Goal: Task Accomplishment & Management: Manage account settings

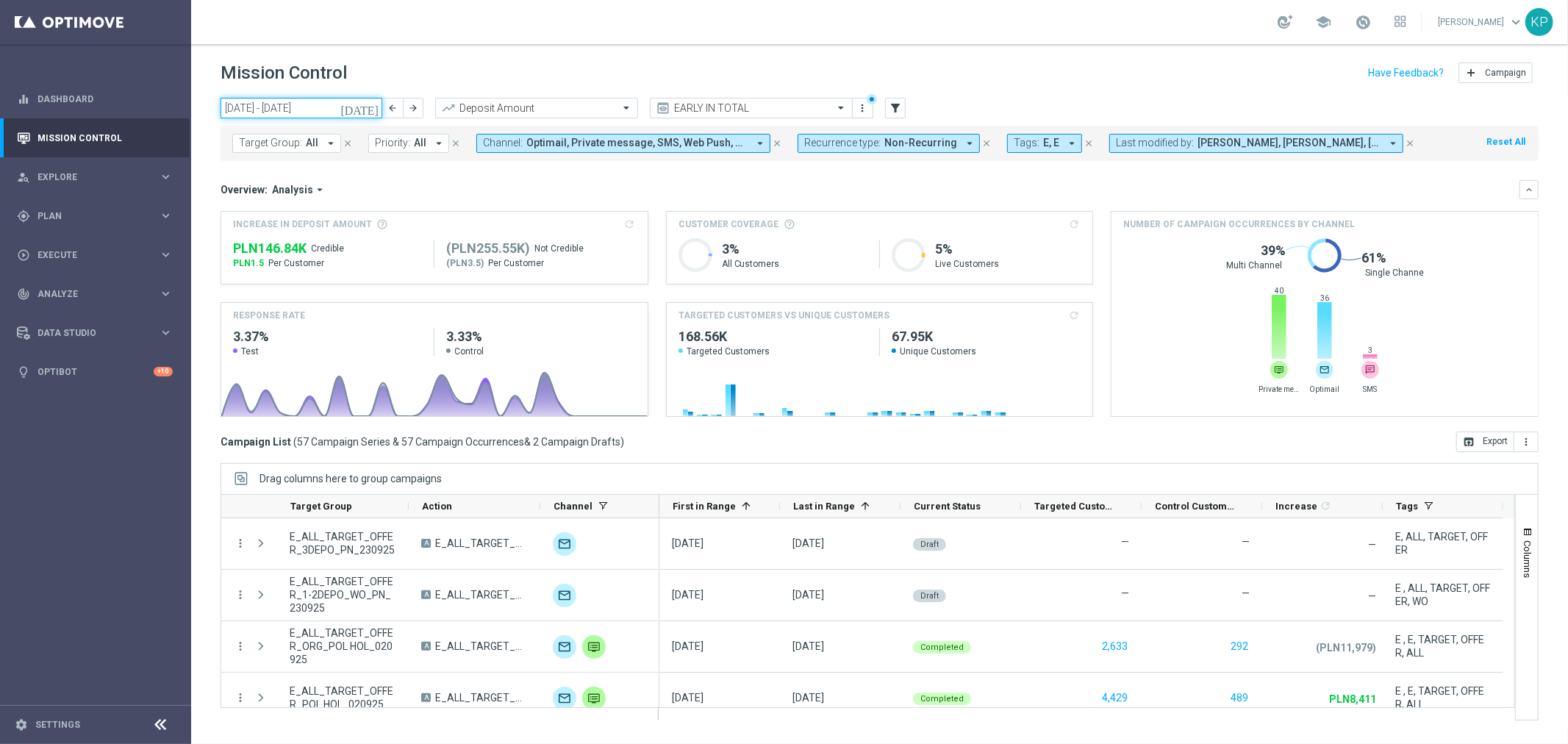
click at [363, 107] on input "01 Sep 2025 - 30 Sep 2025" at bounding box center [301, 108] width 162 height 21
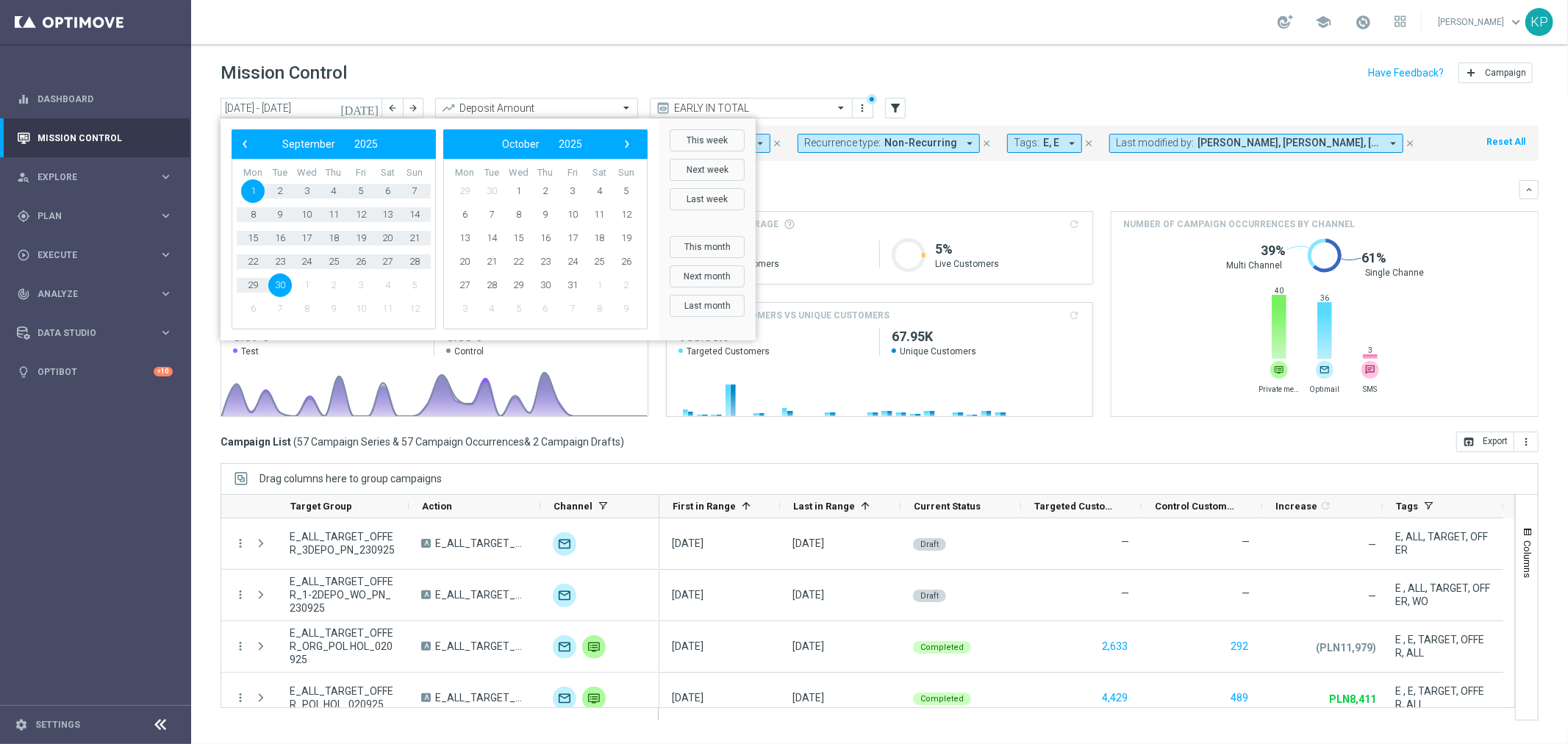
click at [369, 107] on icon "today" at bounding box center [360, 107] width 39 height 13
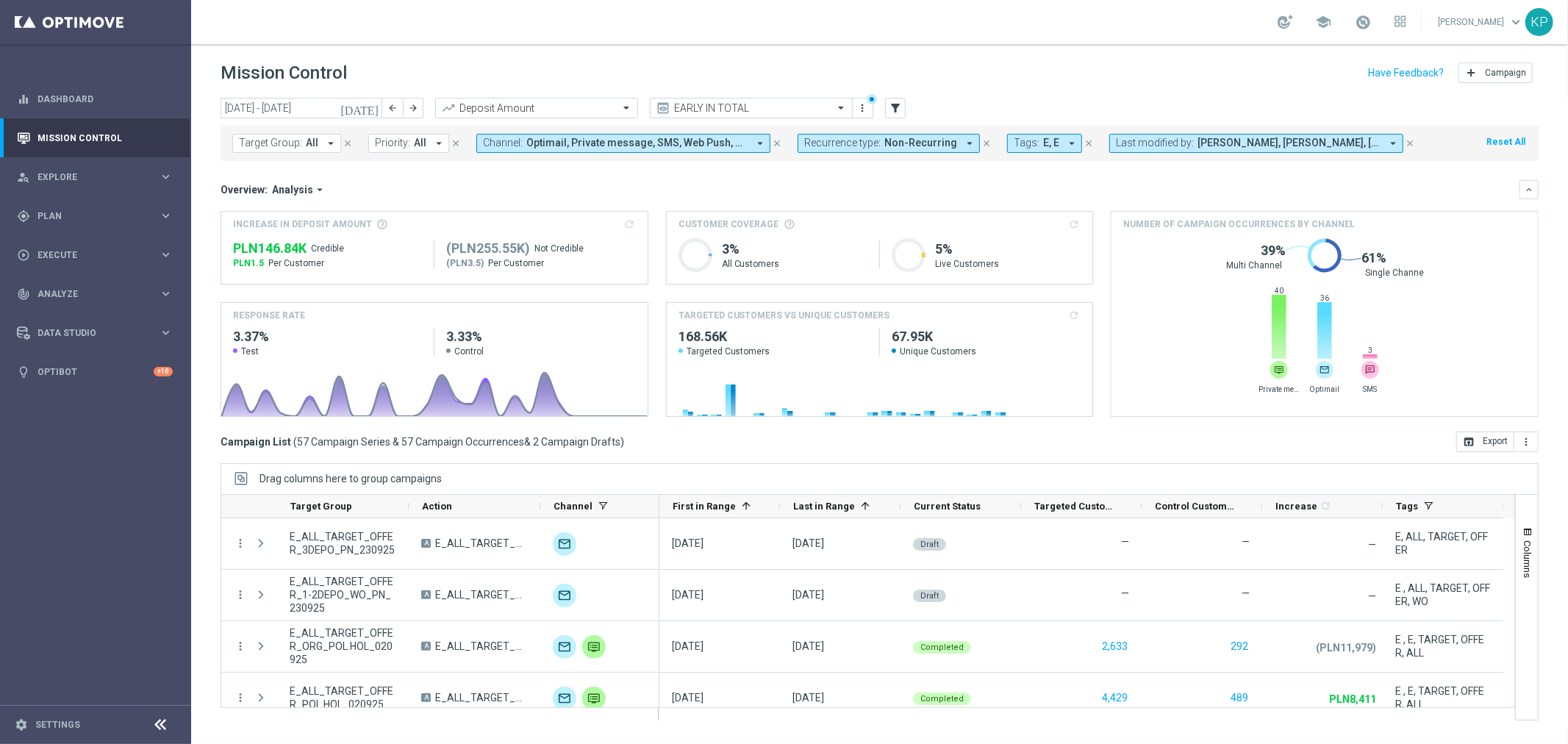
click at [369, 107] on icon "today" at bounding box center [360, 107] width 39 height 13
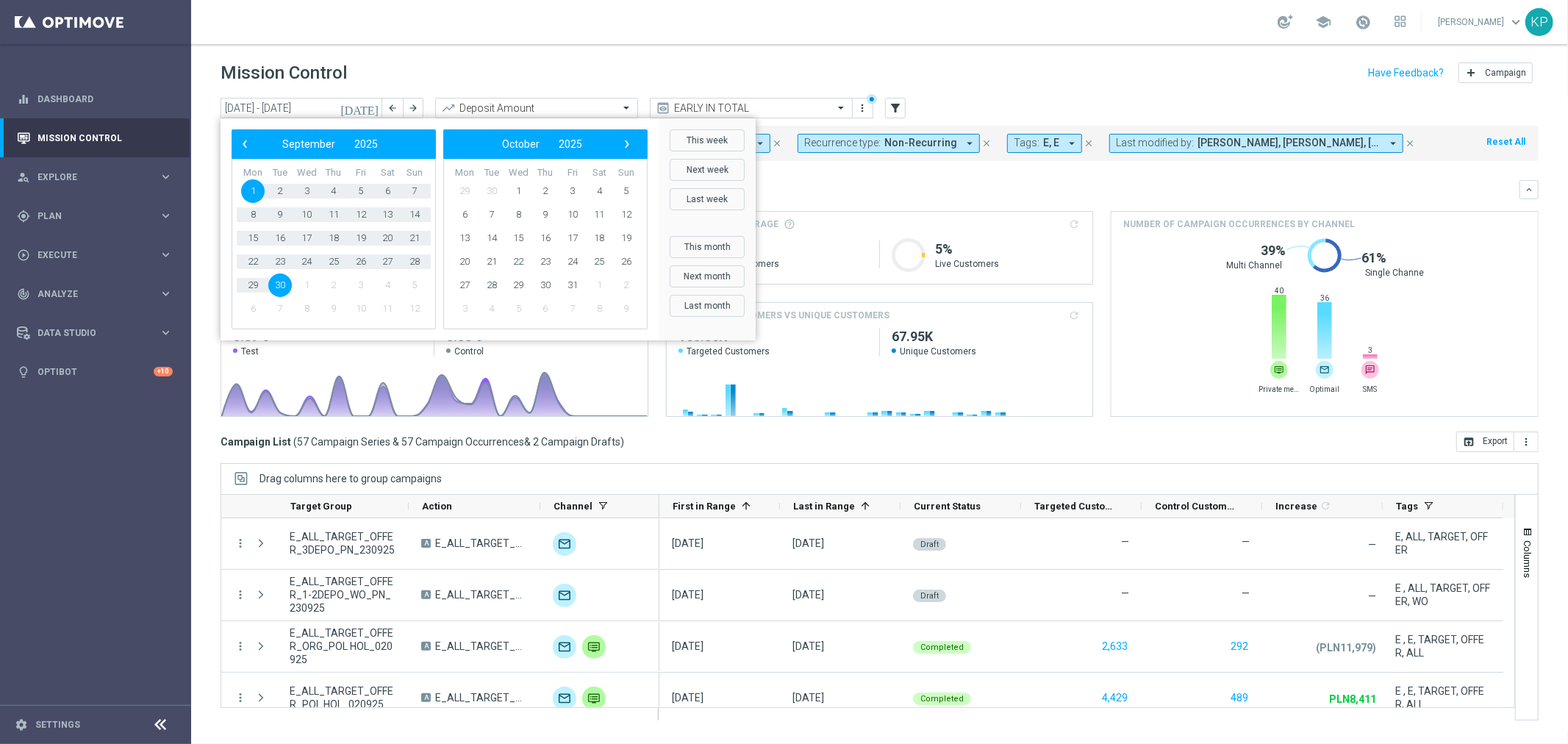
click at [1133, 188] on div "Overview: Analysis arrow_drop_down" at bounding box center [870, 188] width 1299 height 13
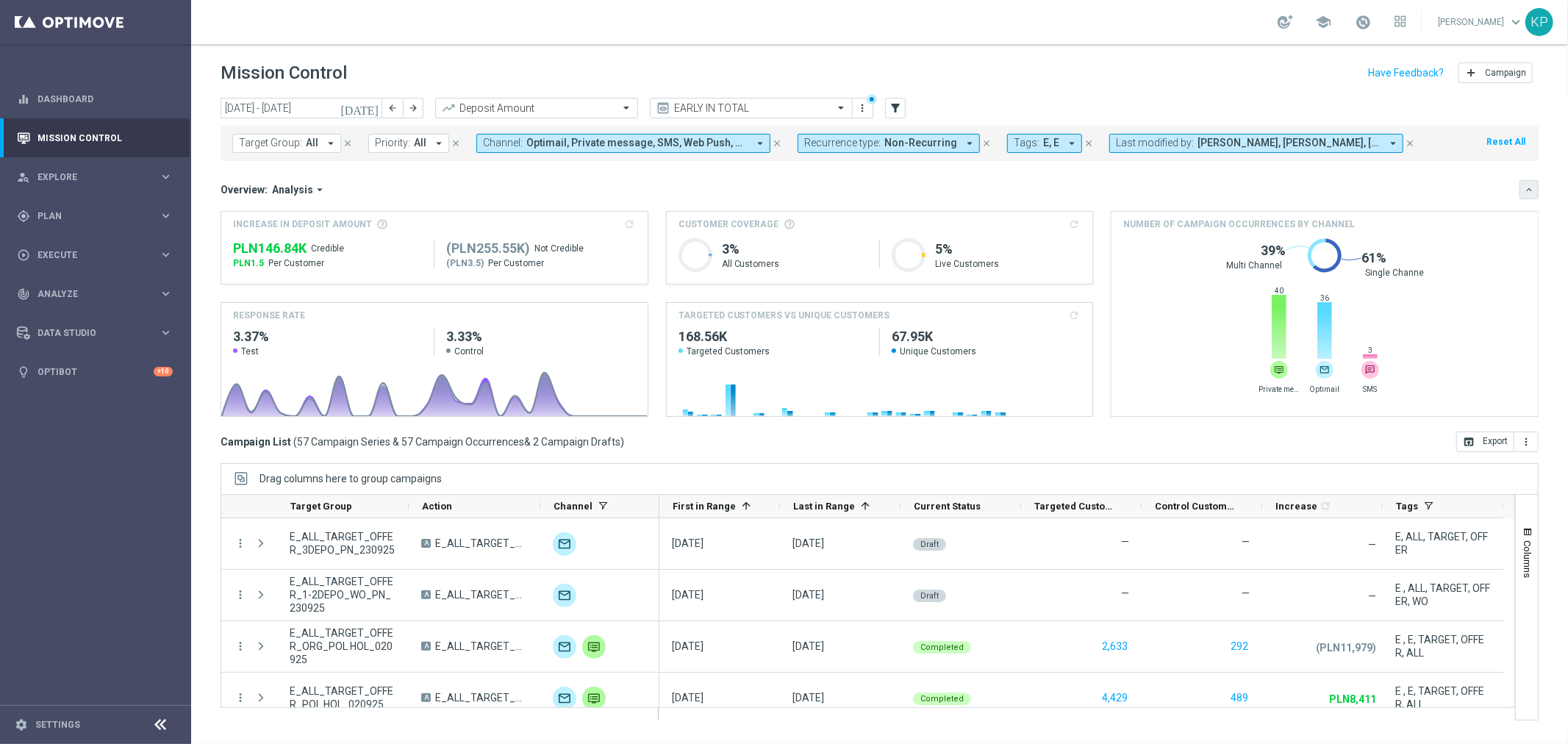
click at [1527, 187] on icon "keyboard_arrow_down" at bounding box center [1529, 189] width 10 height 10
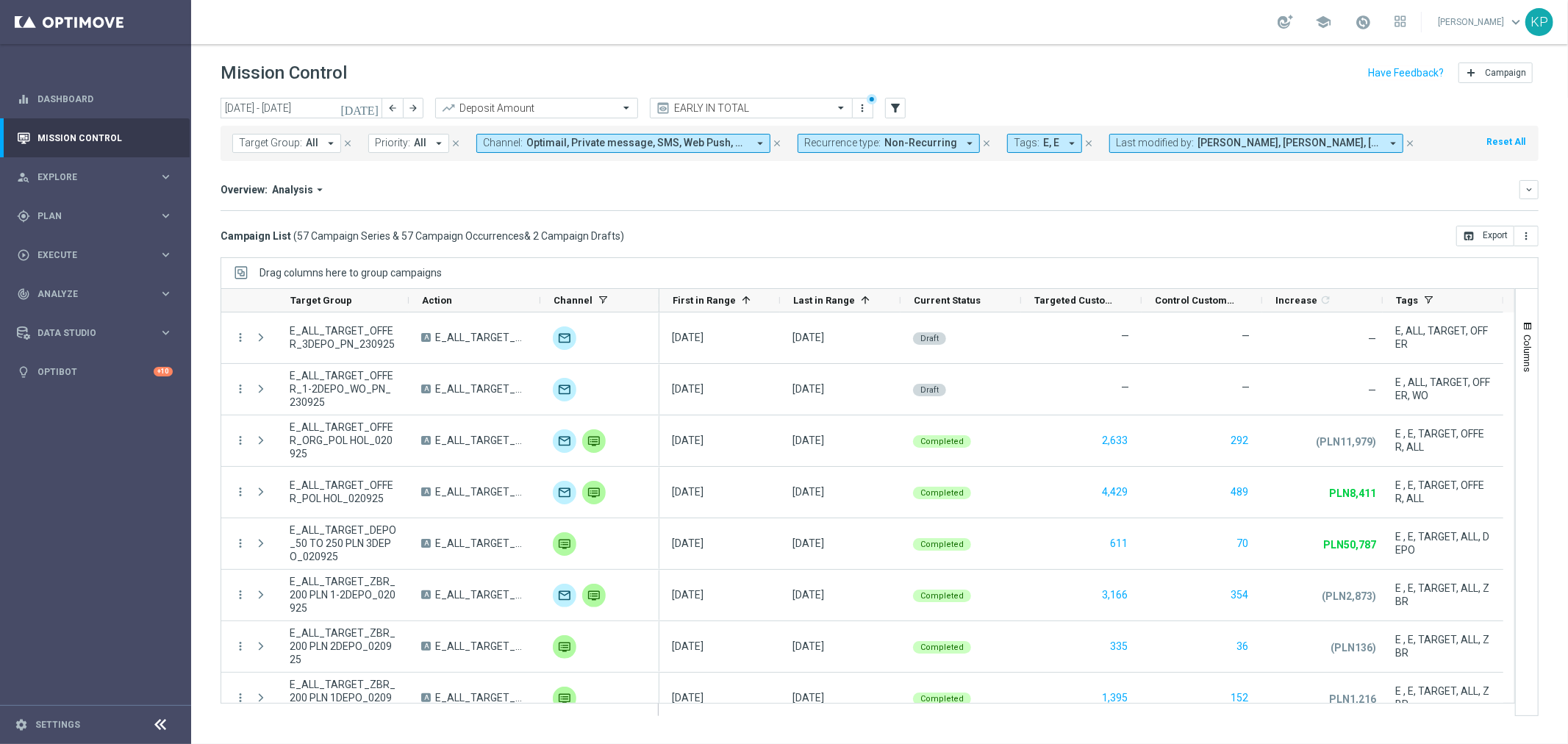
click at [372, 108] on icon "today" at bounding box center [360, 107] width 39 height 13
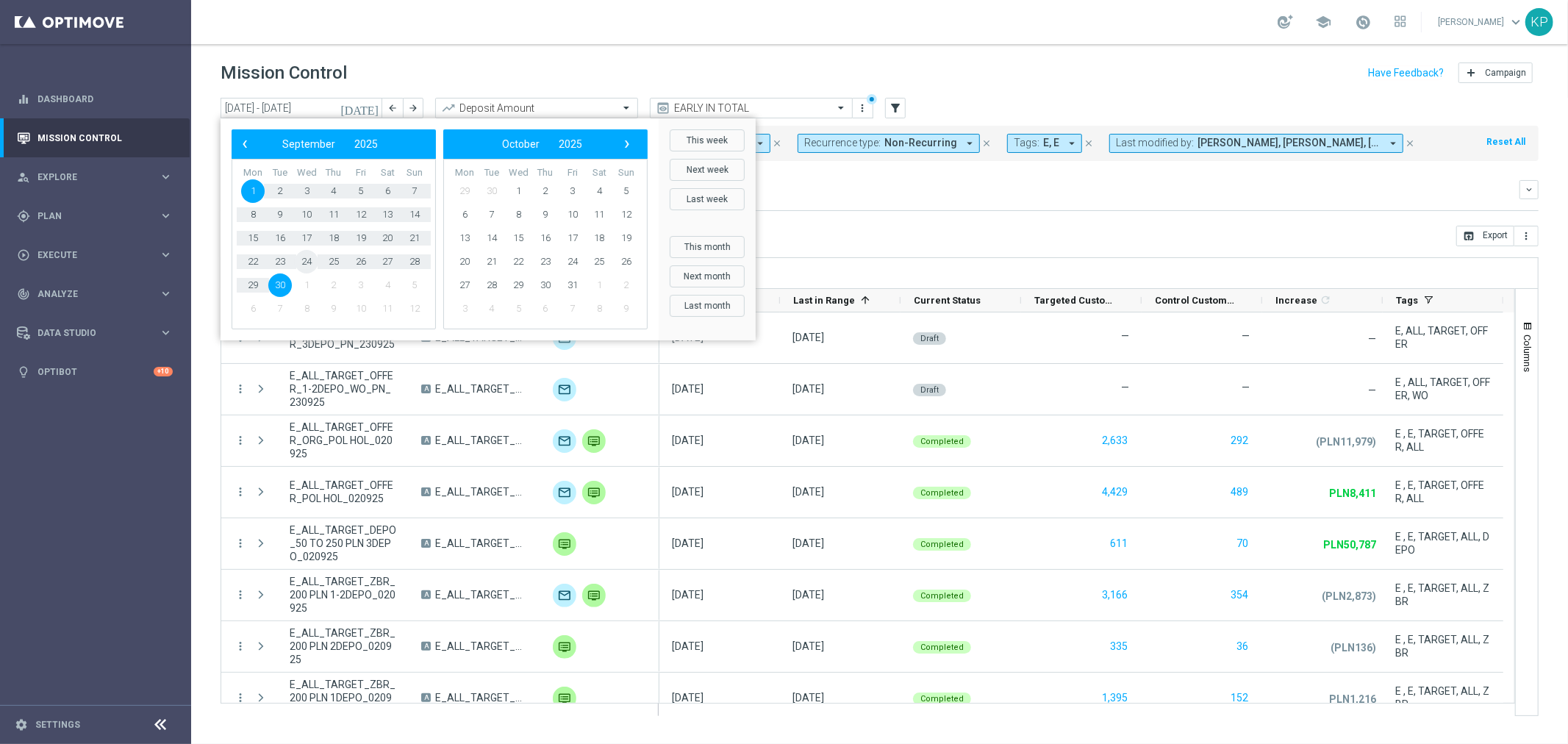
click at [310, 259] on span "24" at bounding box center [306, 262] width 24 height 24
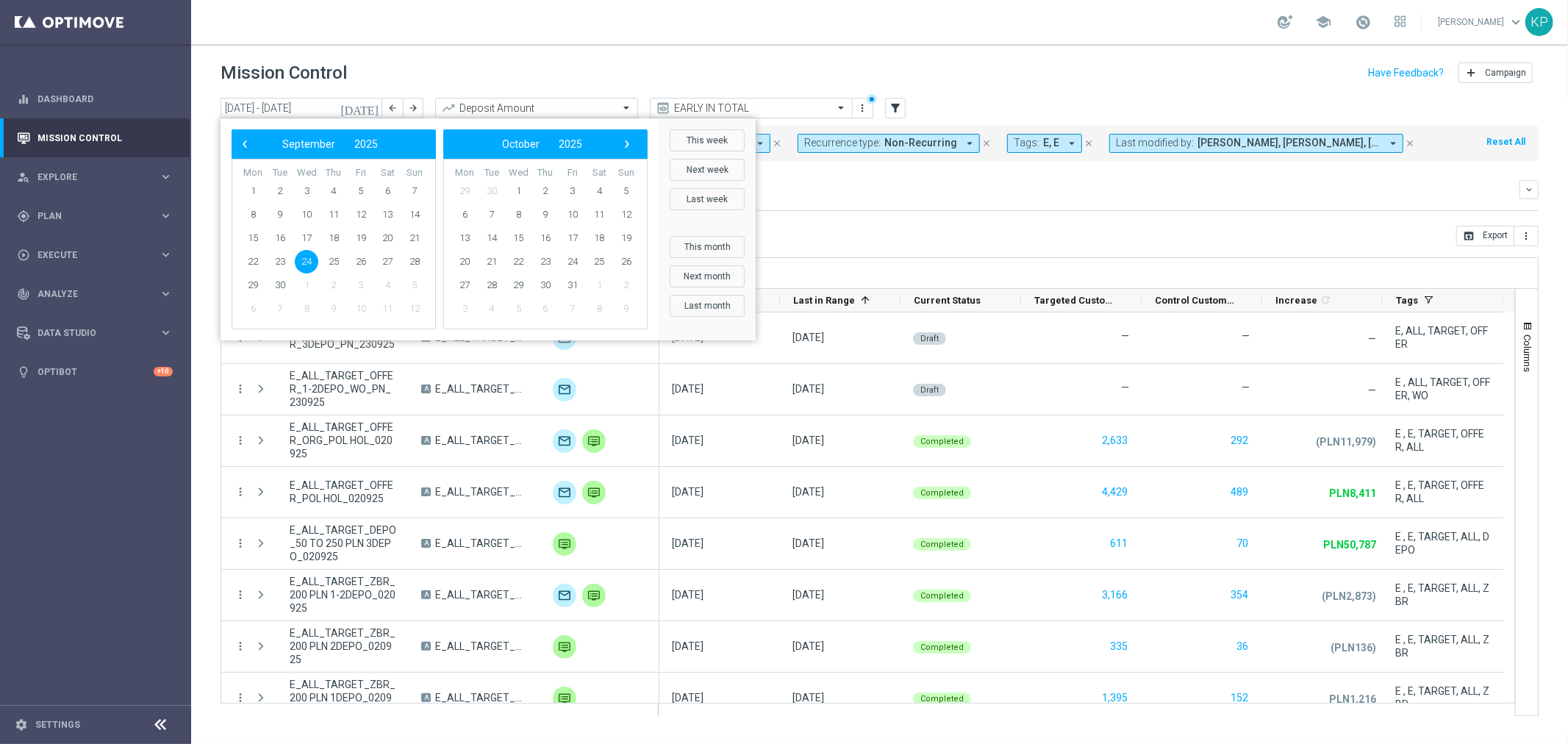
click at [310, 259] on span "24" at bounding box center [306, 262] width 24 height 24
type input "24 Sep 2025 - 24 Sep 2025"
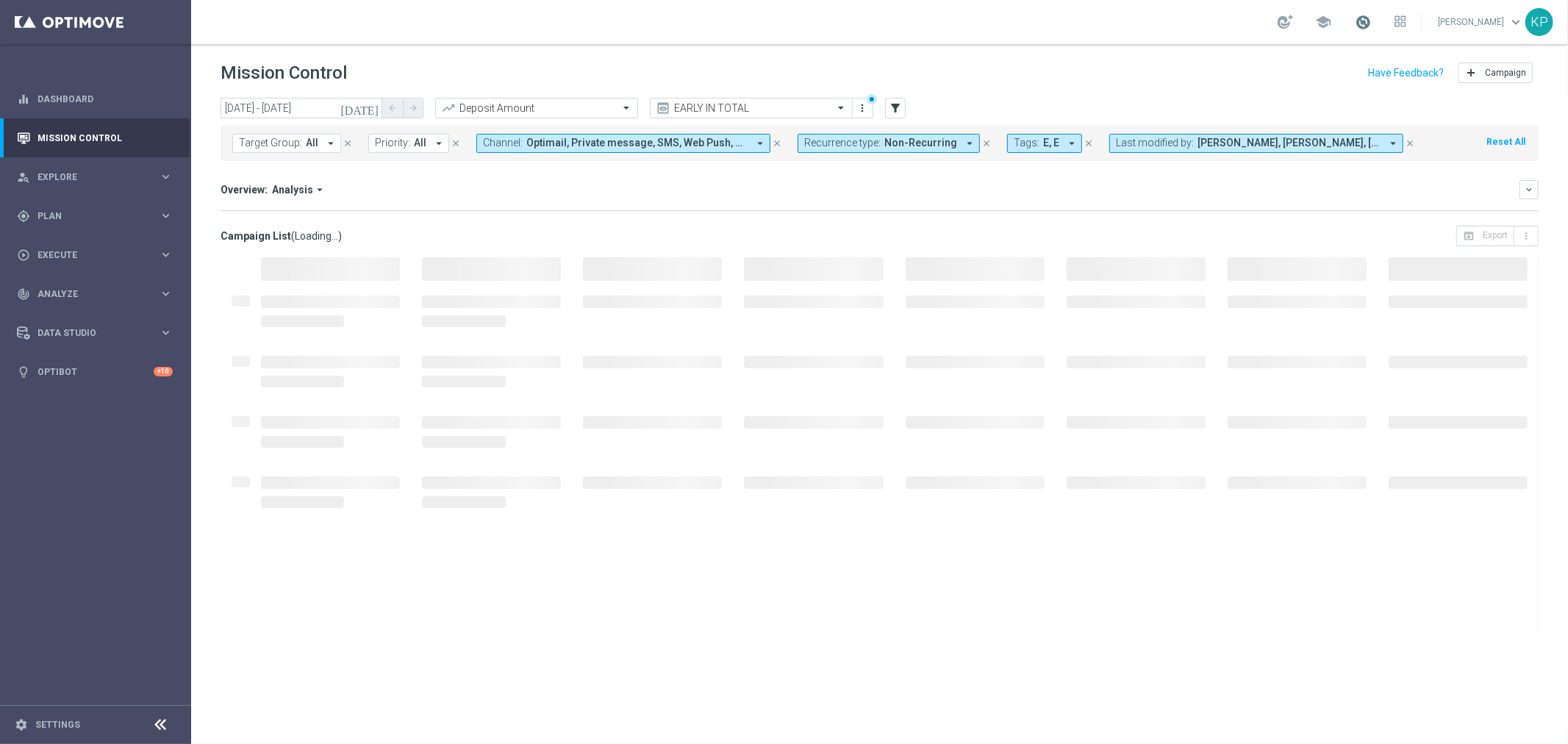
click at [1360, 17] on span at bounding box center [1363, 22] width 16 height 16
click at [1101, 19] on div "school Last available data: 24 Sep 2025 Batch process completed with errors che…" at bounding box center [880, 22] width 1377 height 44
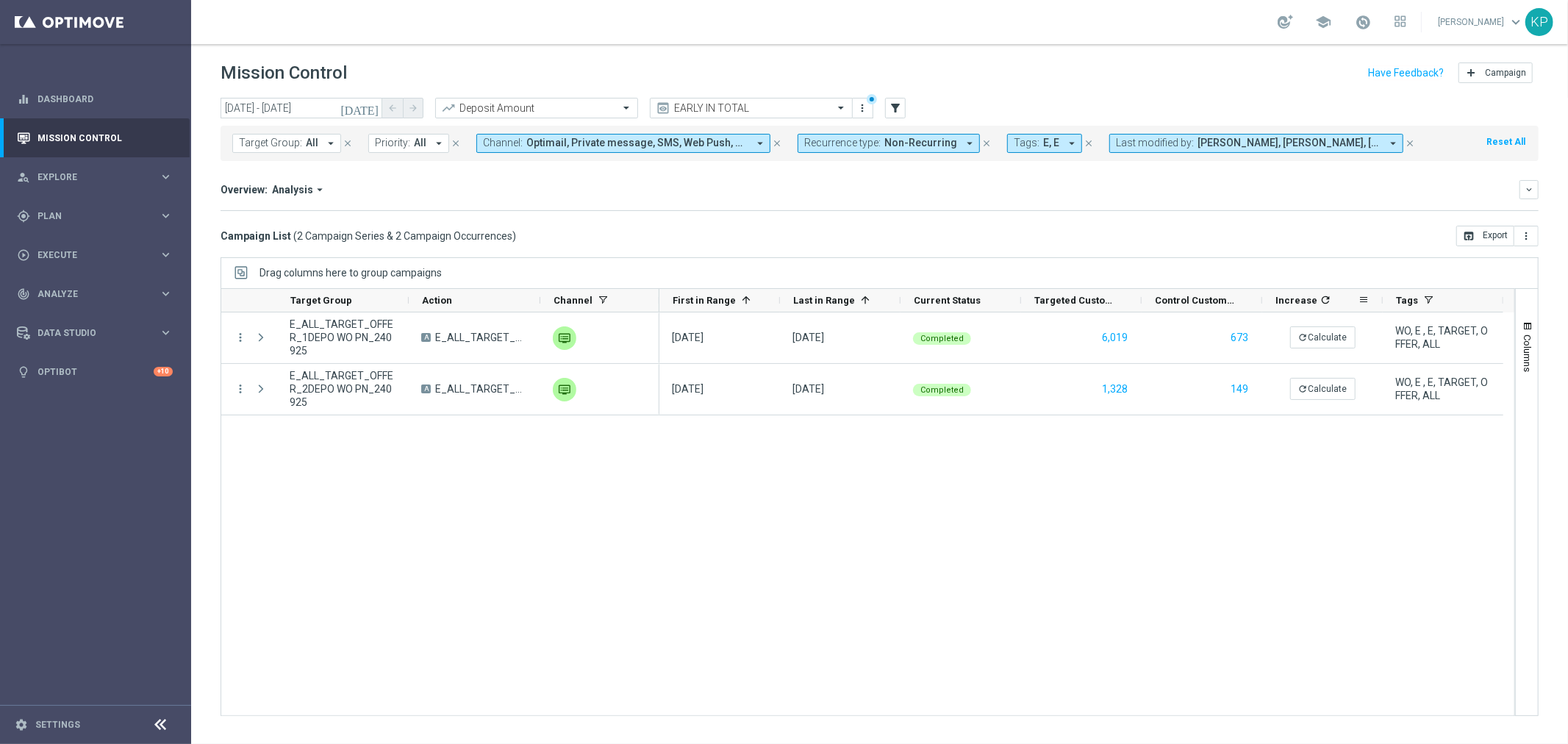
click at [1320, 304] on icon "refresh" at bounding box center [1325, 299] width 12 height 12
click at [1213, 239] on div "Campaign List ( 2 Campaign Series & 2 Campaign Occurrences ) open_in_browser Ex…" at bounding box center [880, 236] width 1318 height 21
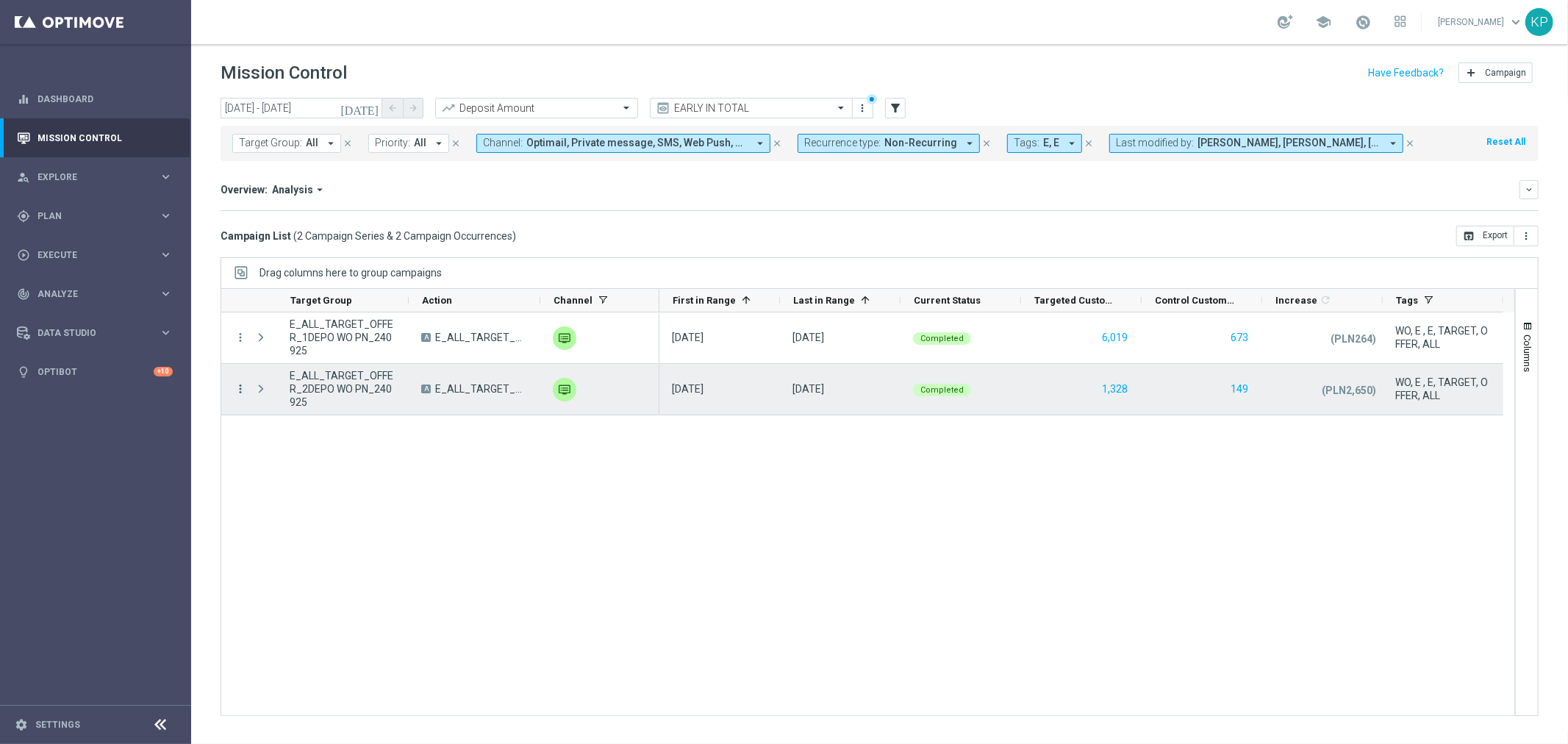
click at [241, 388] on icon "more_vert" at bounding box center [240, 388] width 13 height 13
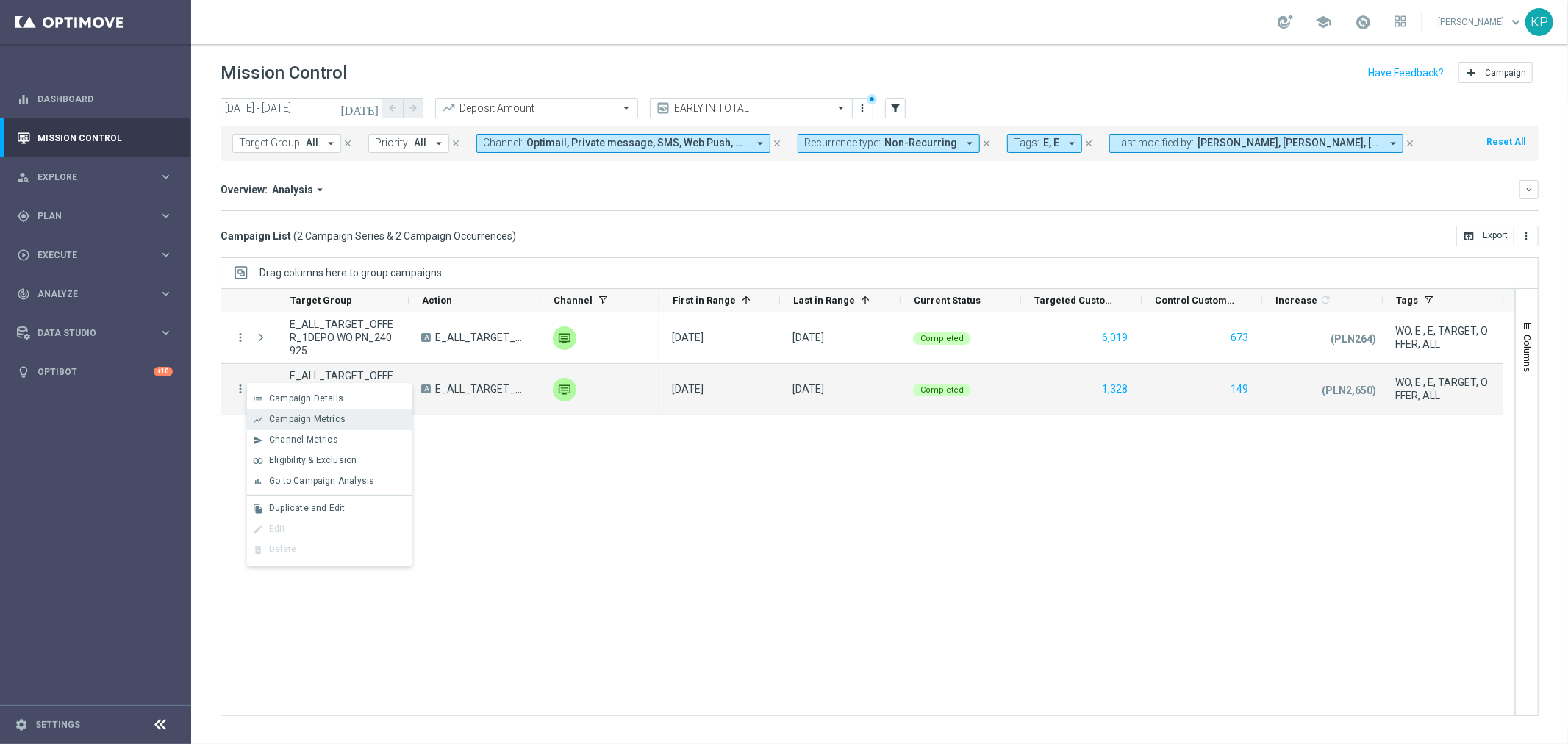
click at [287, 414] on span "Campaign Metrics" at bounding box center [307, 418] width 77 height 10
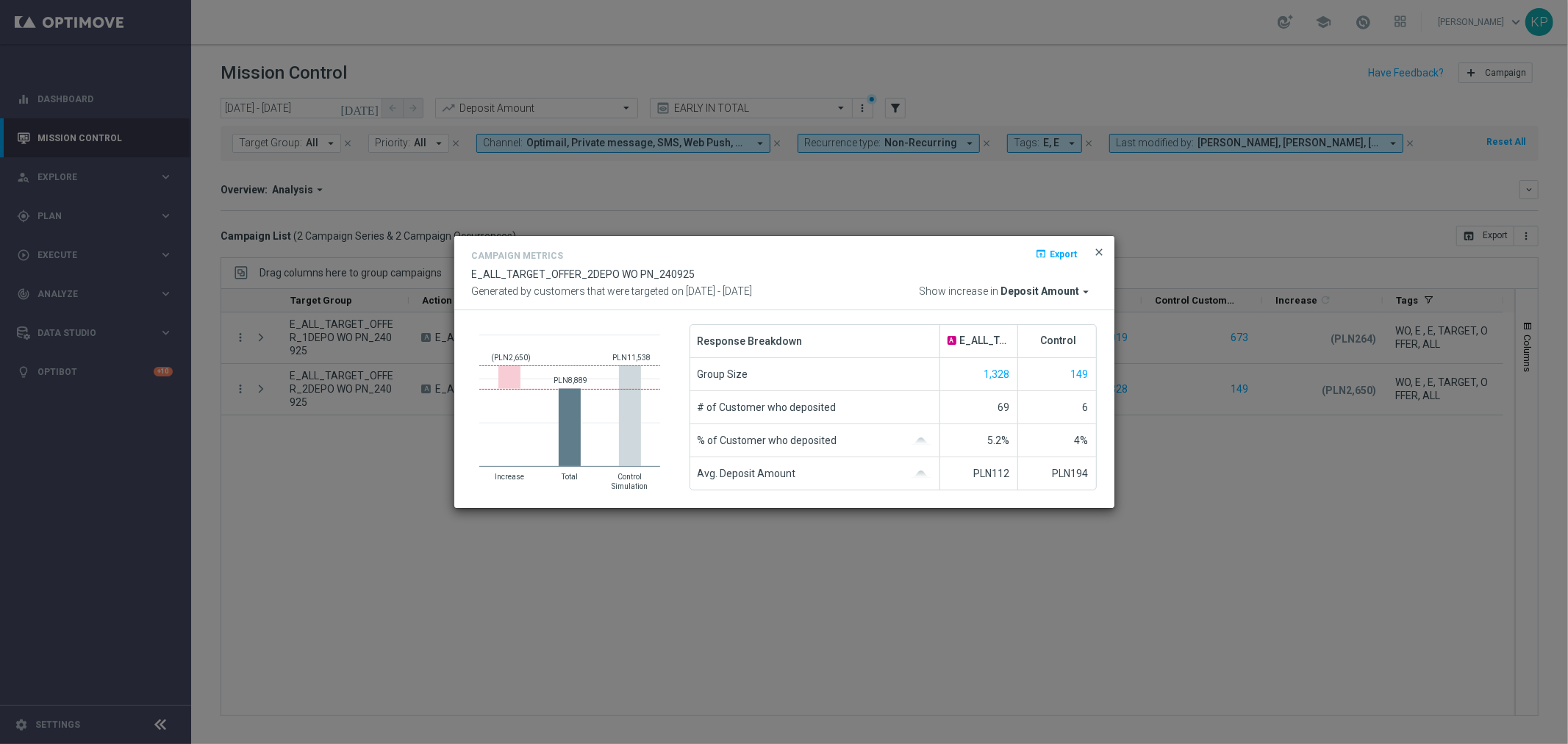
click at [1097, 253] on span "close" at bounding box center [1100, 252] width 12 height 12
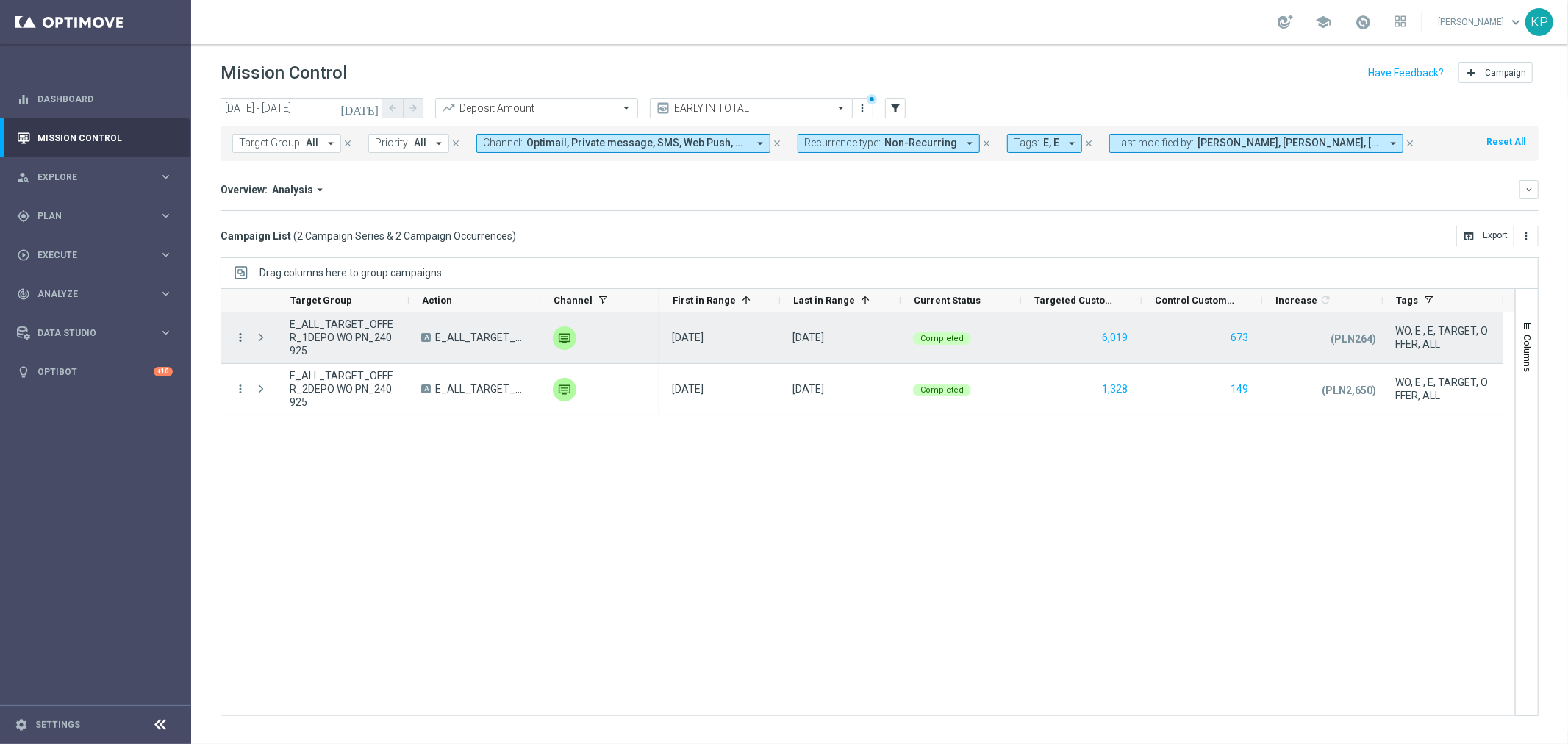
click at [243, 340] on icon "more_vert" at bounding box center [240, 337] width 13 height 13
click at [267, 366] on div "show_chart" at bounding box center [258, 368] width 22 height 10
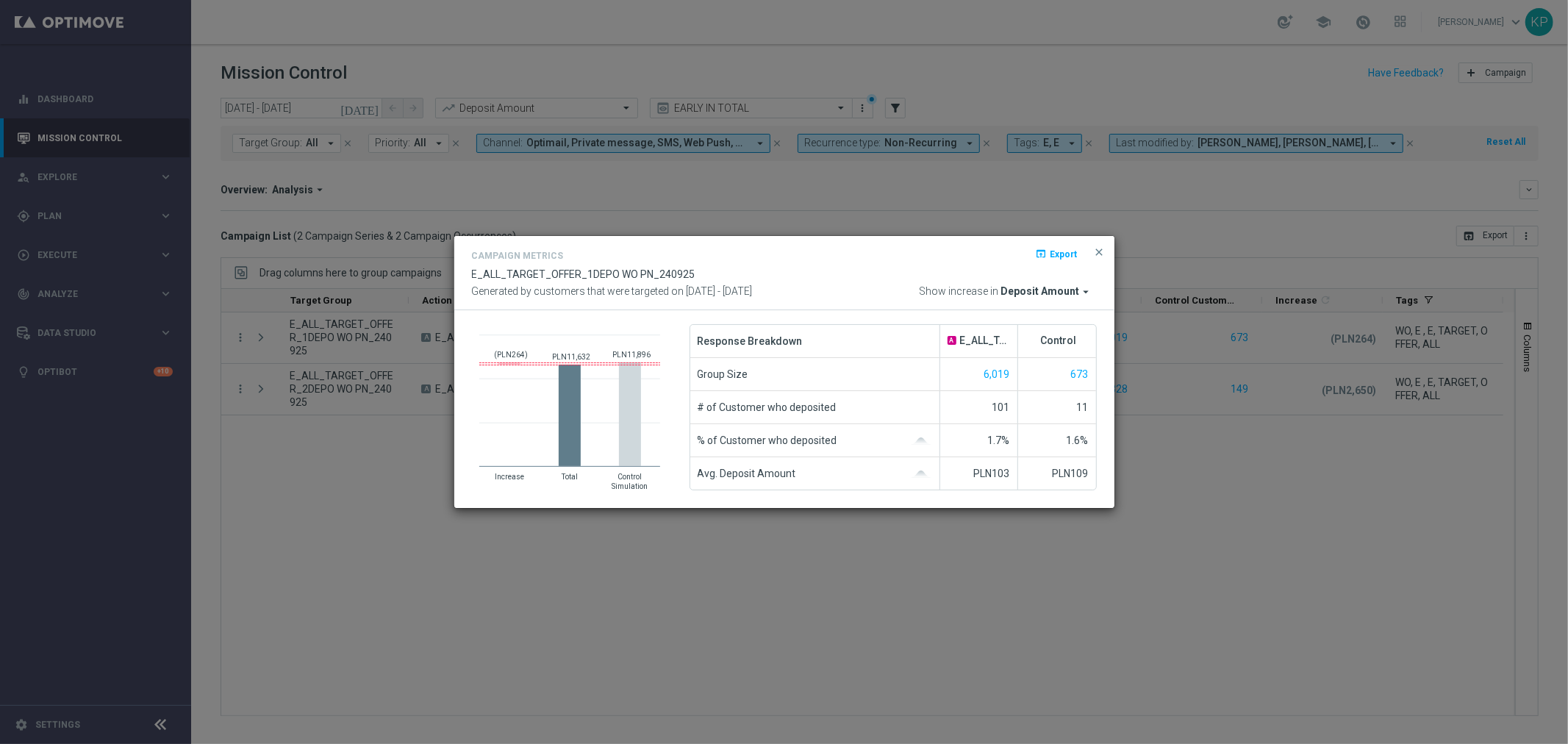
click at [1096, 259] on button "close" at bounding box center [1099, 252] width 15 height 18
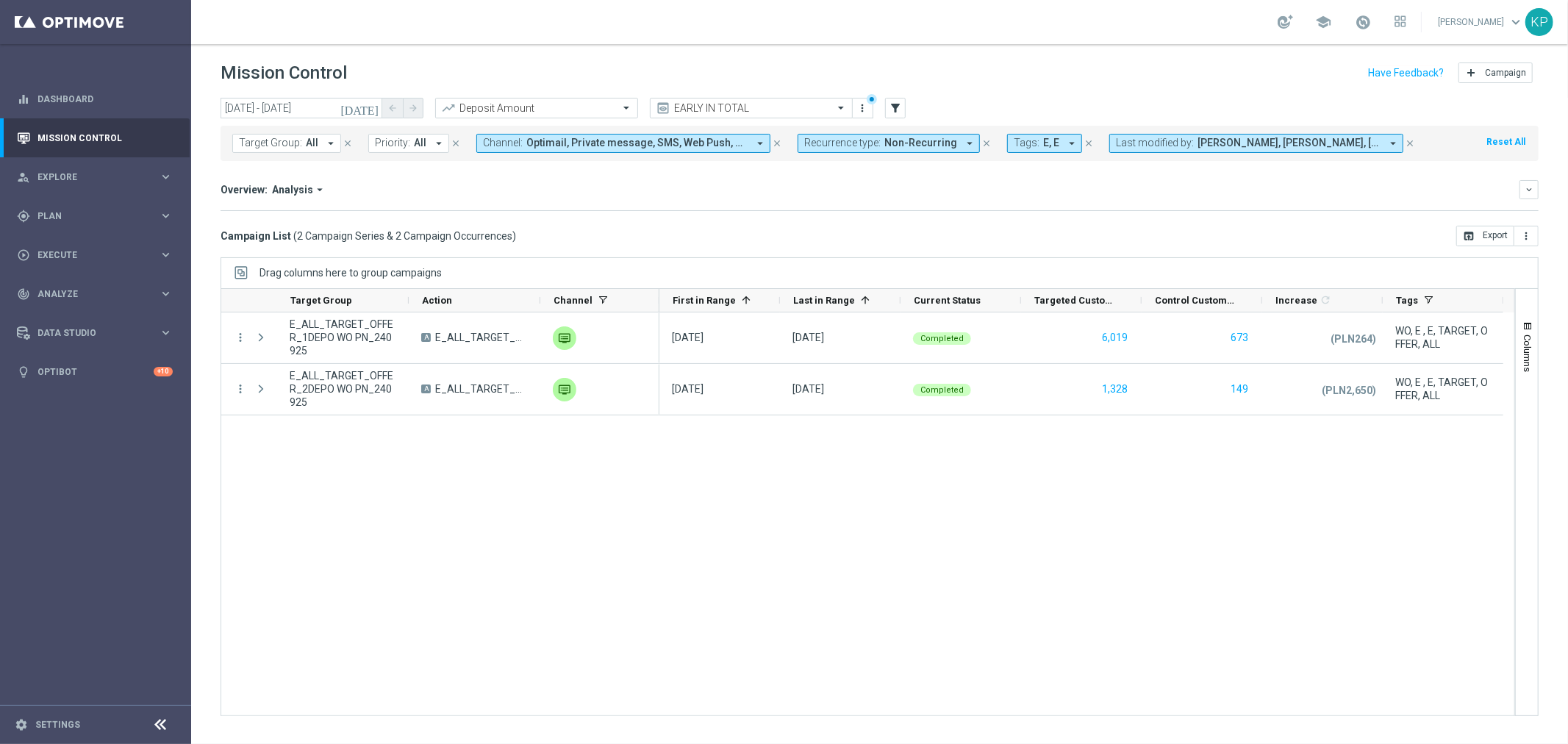
click at [906, 203] on div "Overview: Analysis arrow_drop_down keyboard_arrow_down Increase In Deposit Amou…" at bounding box center [880, 194] width 1318 height 30
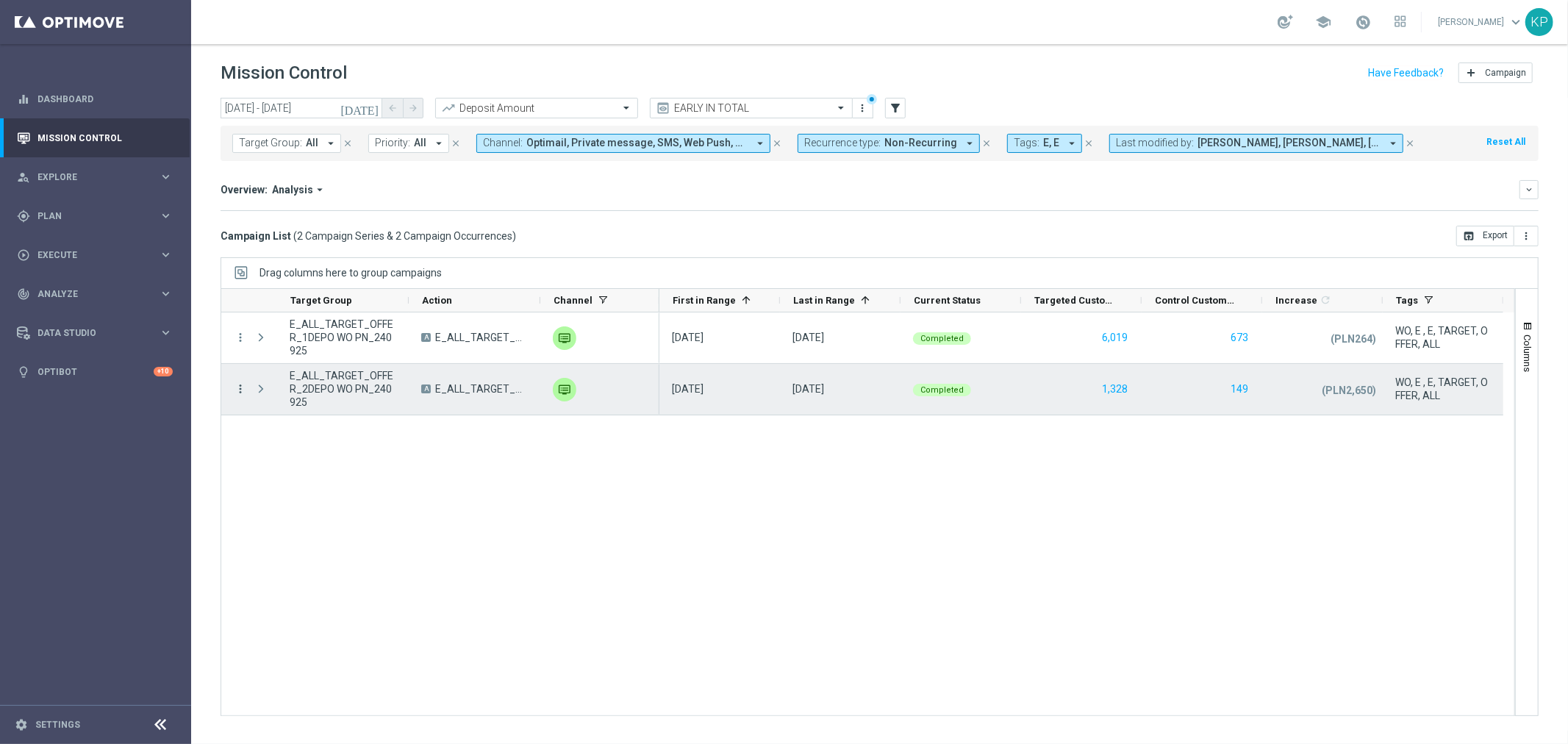
click at [239, 385] on icon "more_vert" at bounding box center [240, 388] width 13 height 13
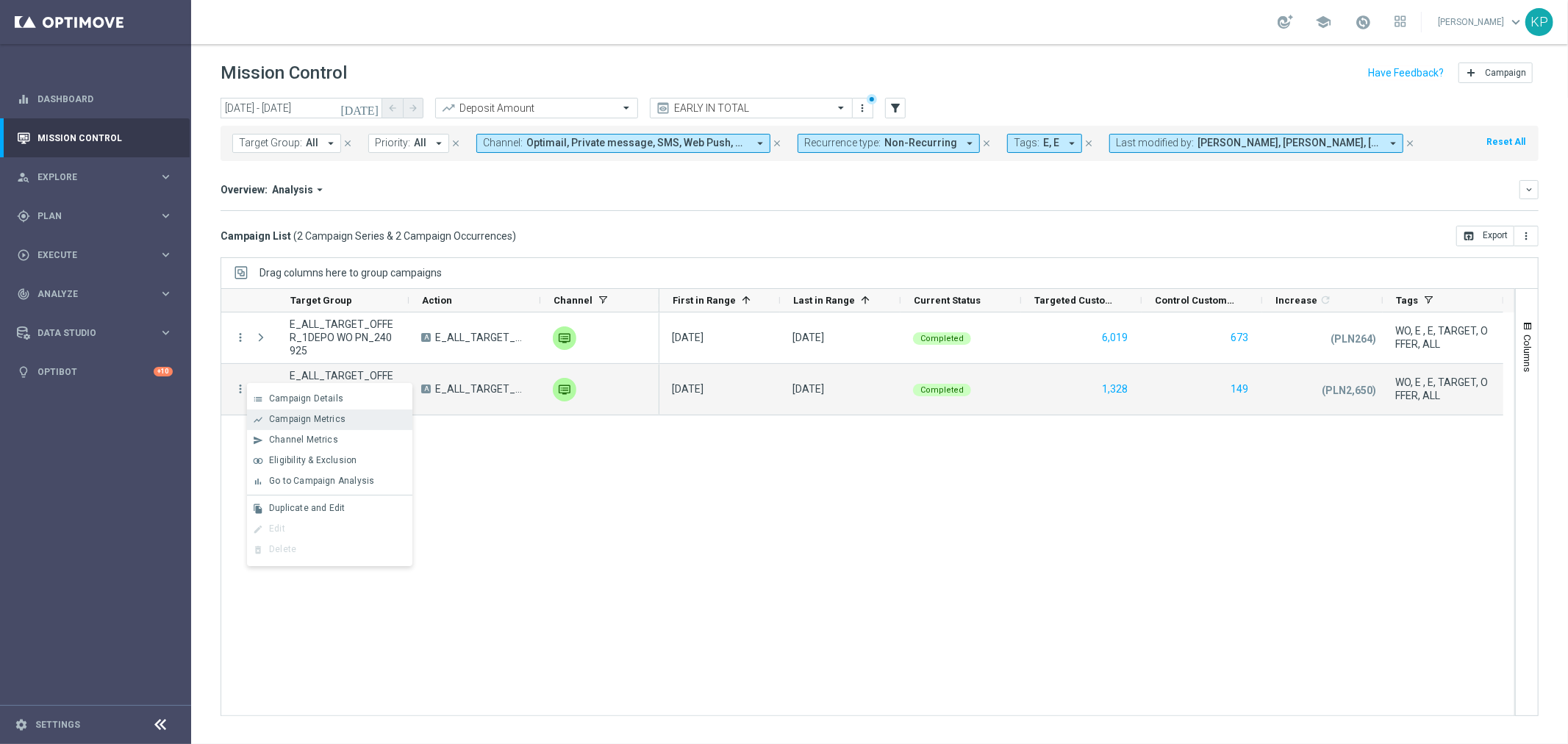
click at [280, 424] on div "show_chart Campaign Metrics" at bounding box center [330, 419] width 165 height 21
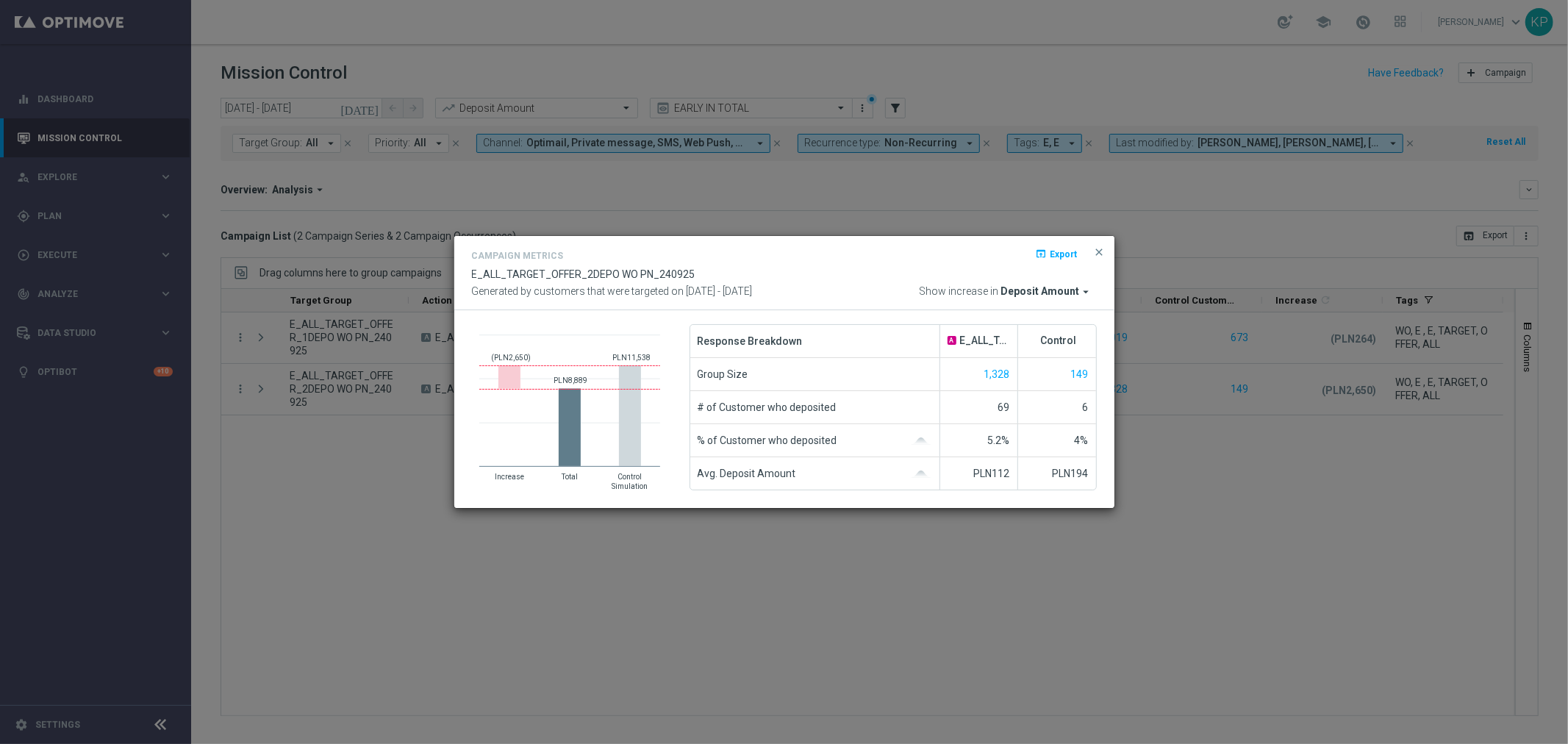
click at [1075, 81] on modal-container "Campaign Metrics open_in_browser Export E_ALL_TARGET_OFFER_2DEPO WO PN_240925 G…" at bounding box center [784, 372] width 1568 height 744
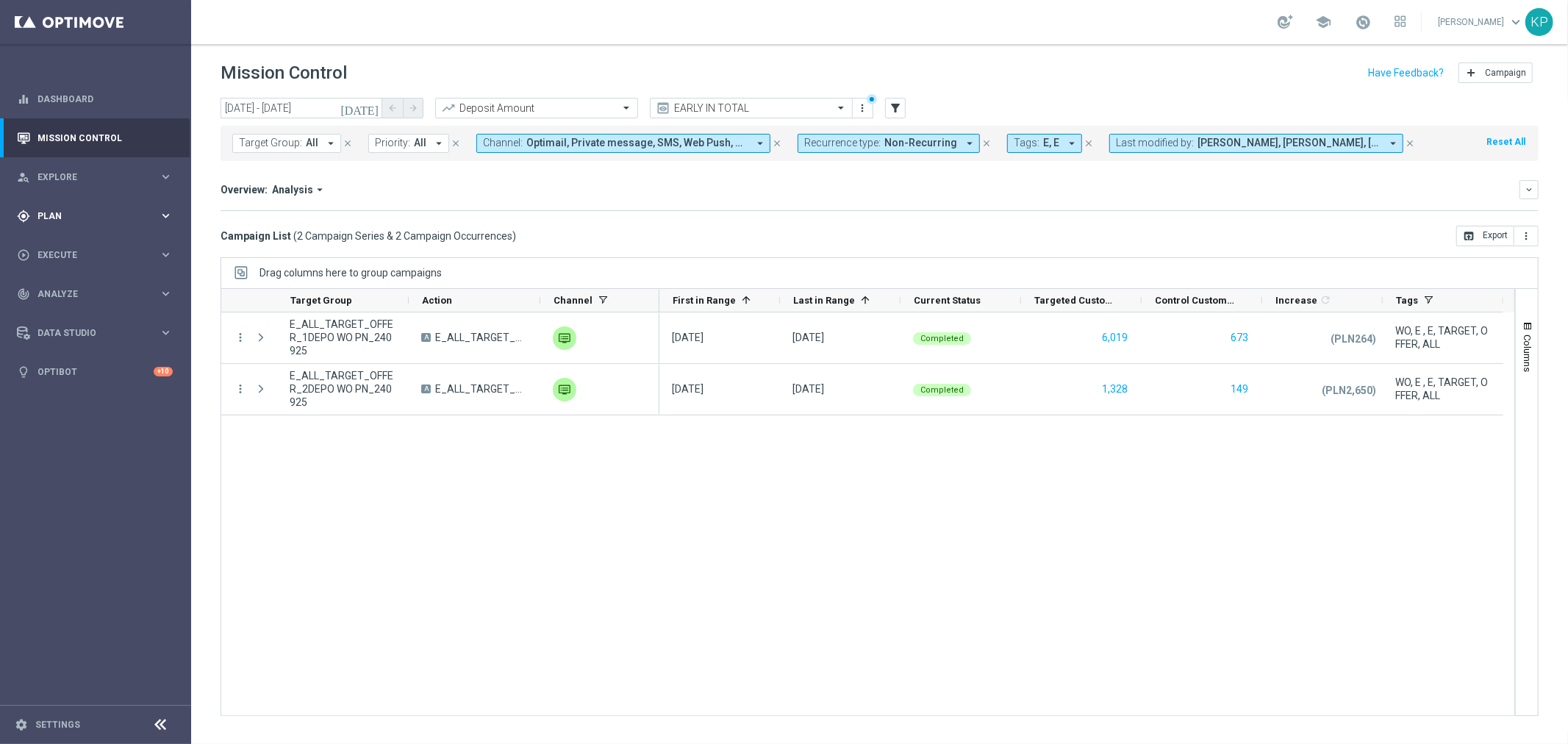
click at [107, 212] on span "Plan" at bounding box center [98, 216] width 122 height 9
click at [75, 242] on link "Target Groups" at bounding box center [95, 246] width 115 height 12
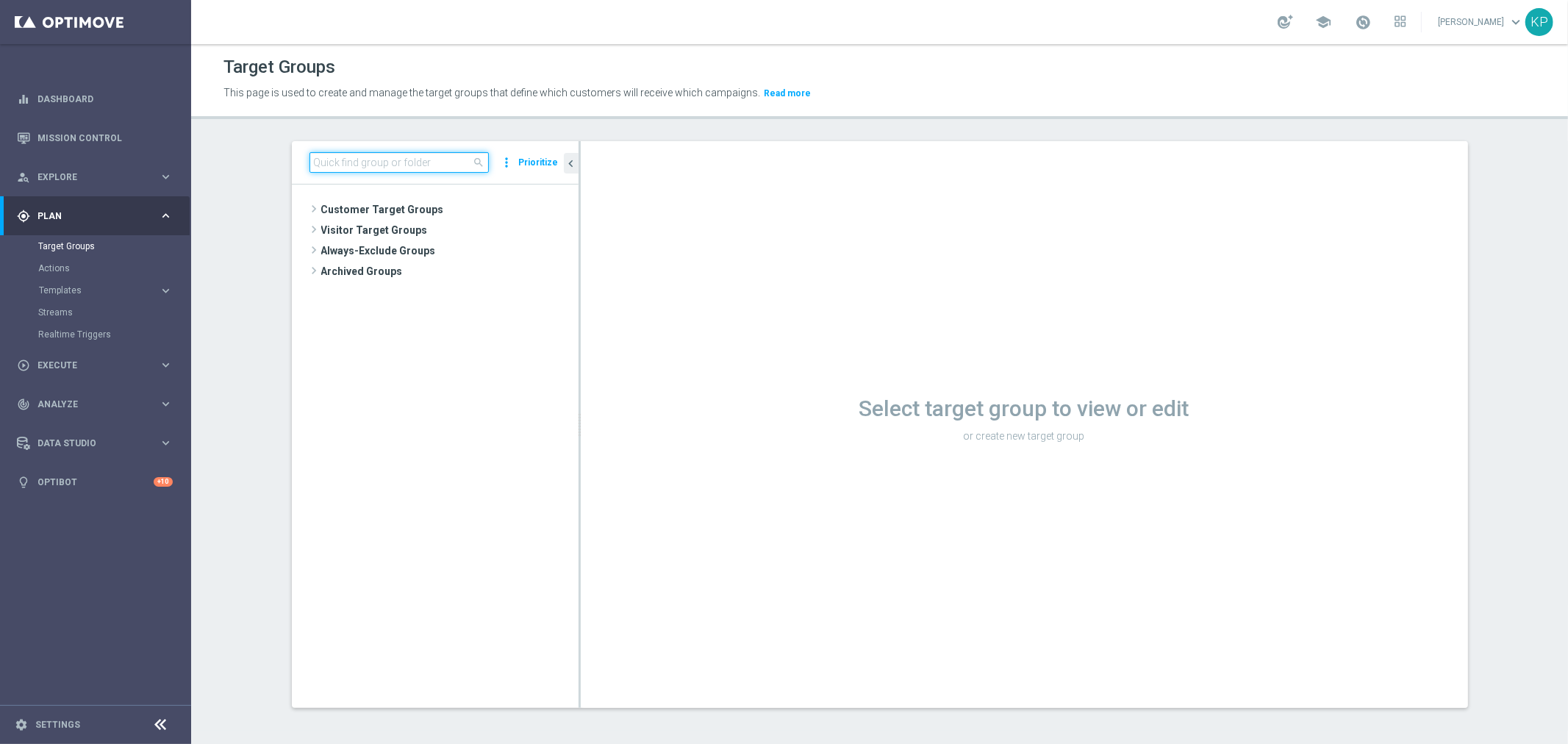
click at [378, 167] on input at bounding box center [399, 162] width 180 height 21
paste input "E_NH-NL_AUTO_CASHBACK_GOLD_EVIP_5 do 250 PLN_WEEKLY"
type input "E_NH-NL_AUTO_CASHBACK_GOLD_EVIP_5 do 250 PLN_WEEKLY"
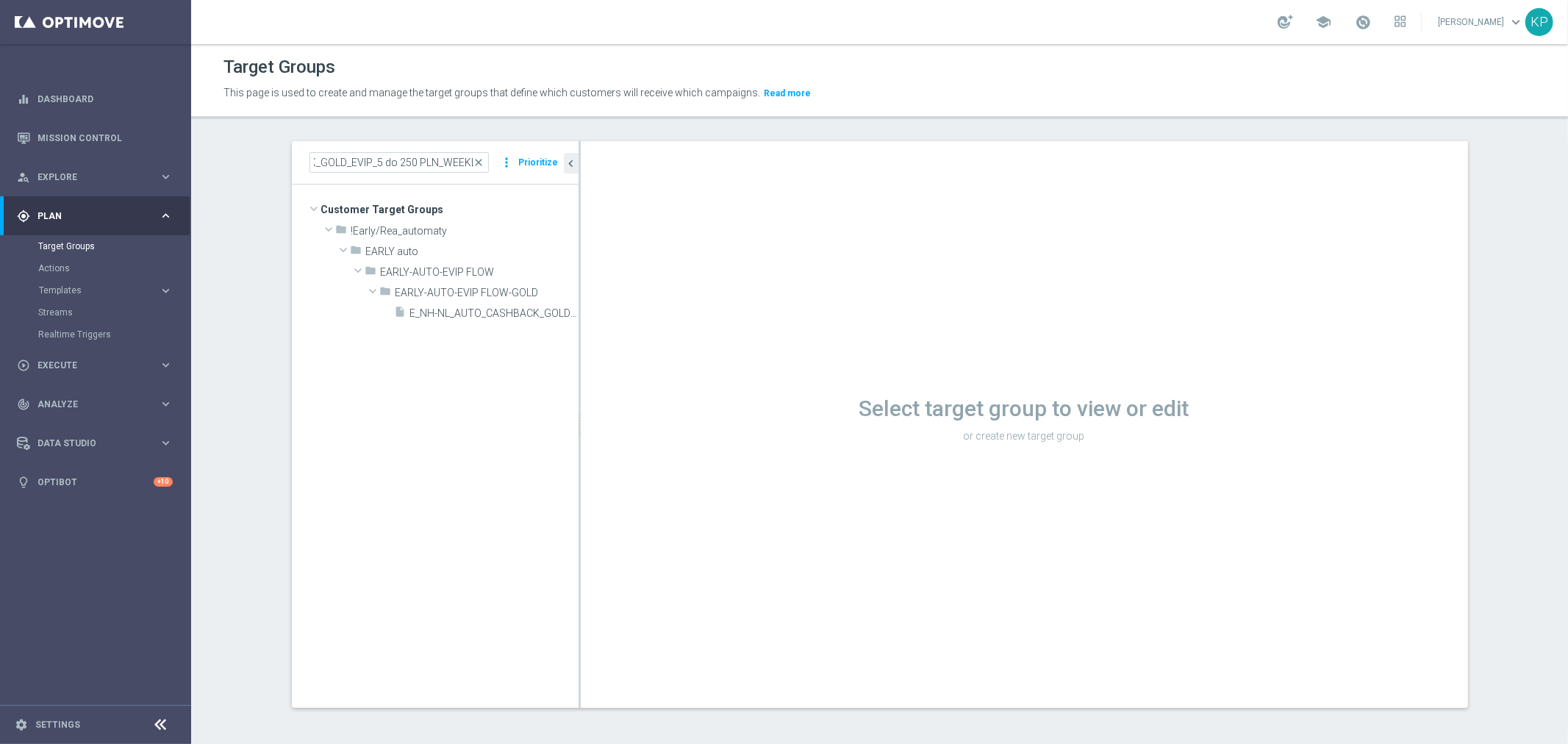
scroll to position [0, 0]
click at [887, 739] on div "Target Groups This page is used to create and manage the target groups that def…" at bounding box center [880, 394] width 1377 height 700
